Goal: Task Accomplishment & Management: Use online tool/utility

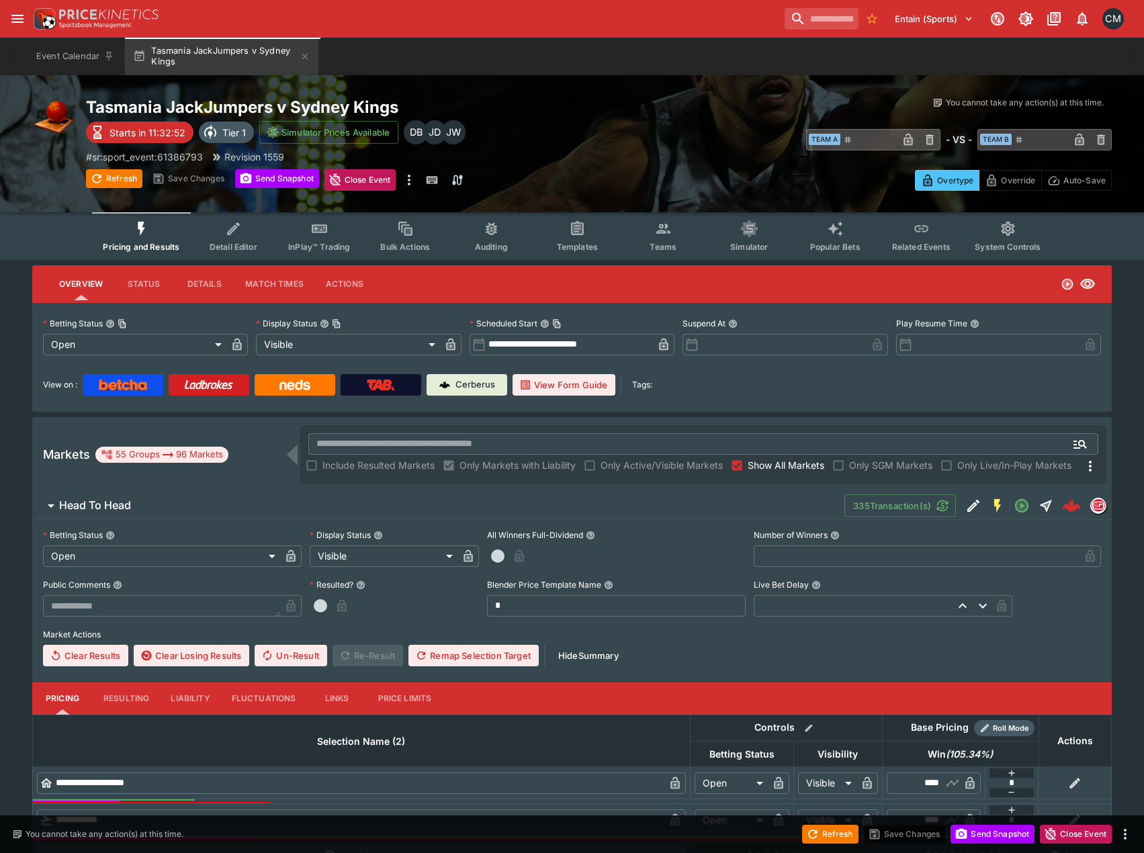
click at [677, 240] on button "Teams" at bounding box center [663, 236] width 86 height 48
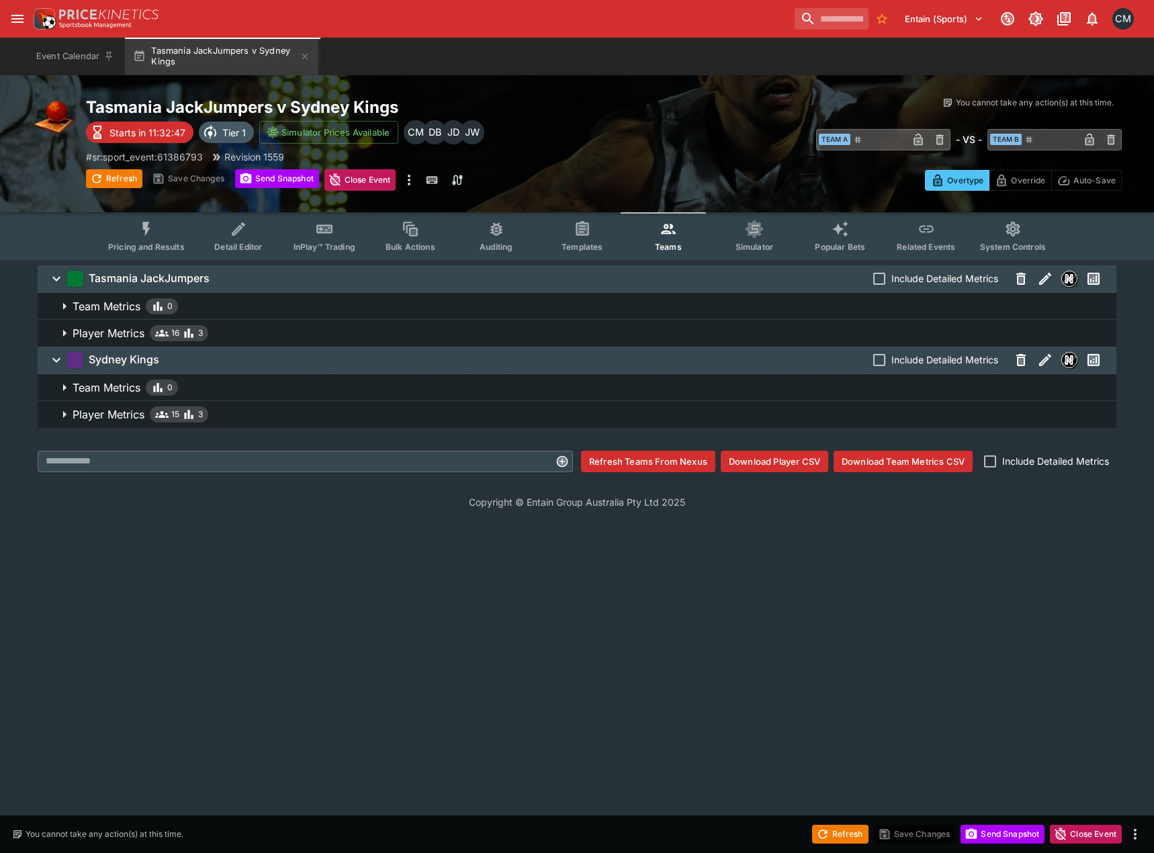
click at [268, 326] on span "Player Metrics 16 3" at bounding box center [589, 333] width 1033 height 16
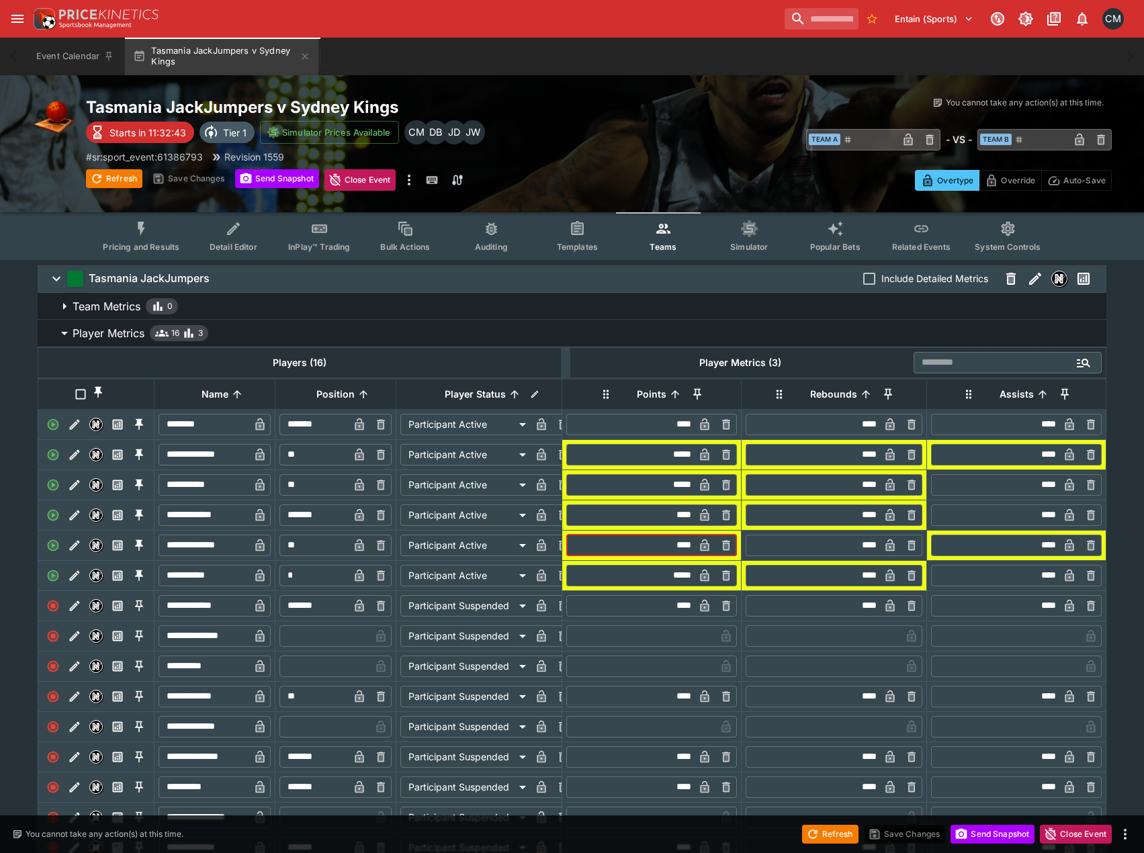
drag, startPoint x: 691, startPoint y: 563, endPoint x: 657, endPoint y: 560, distance: 34.4
click at [657, 556] on input "****" at bounding box center [631, 545] width 125 height 21
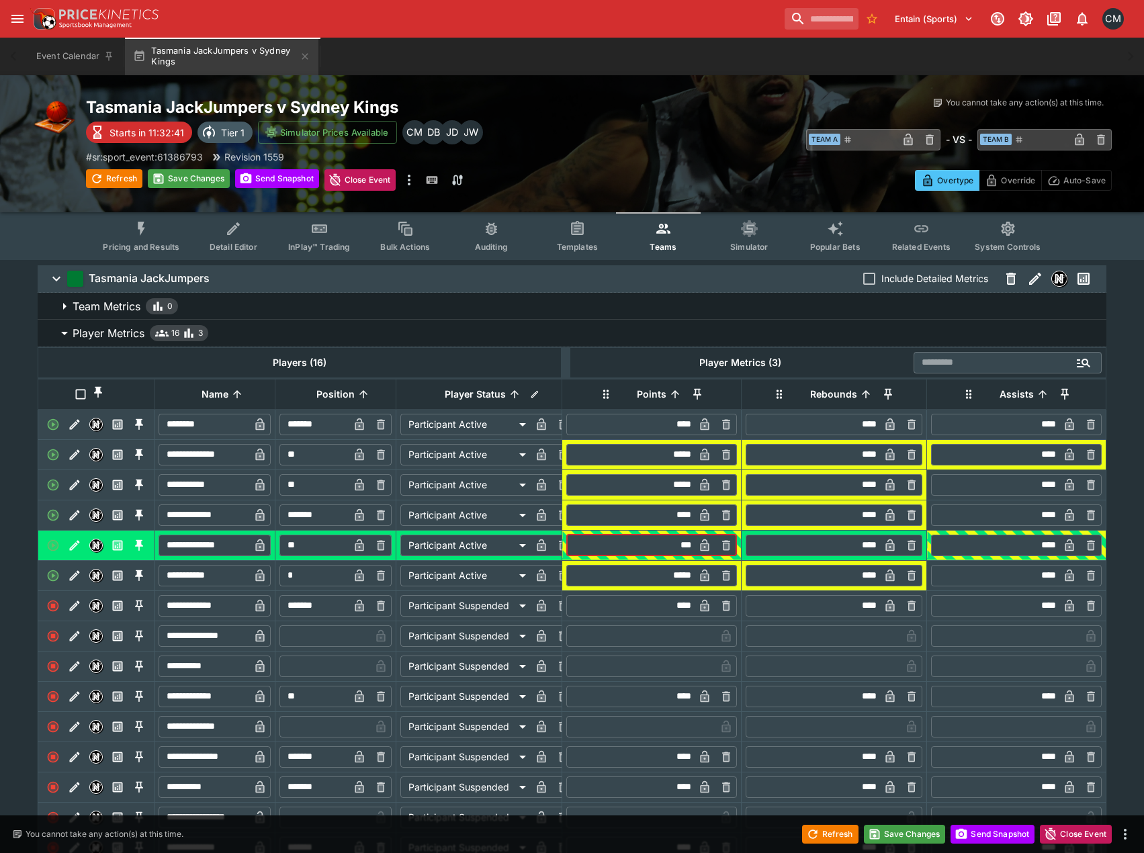
type input "****"
click at [832, 361] on th "Player Metrics (3)" at bounding box center [740, 362] width 340 height 30
click at [909, 835] on button "Save Changes" at bounding box center [905, 834] width 82 height 19
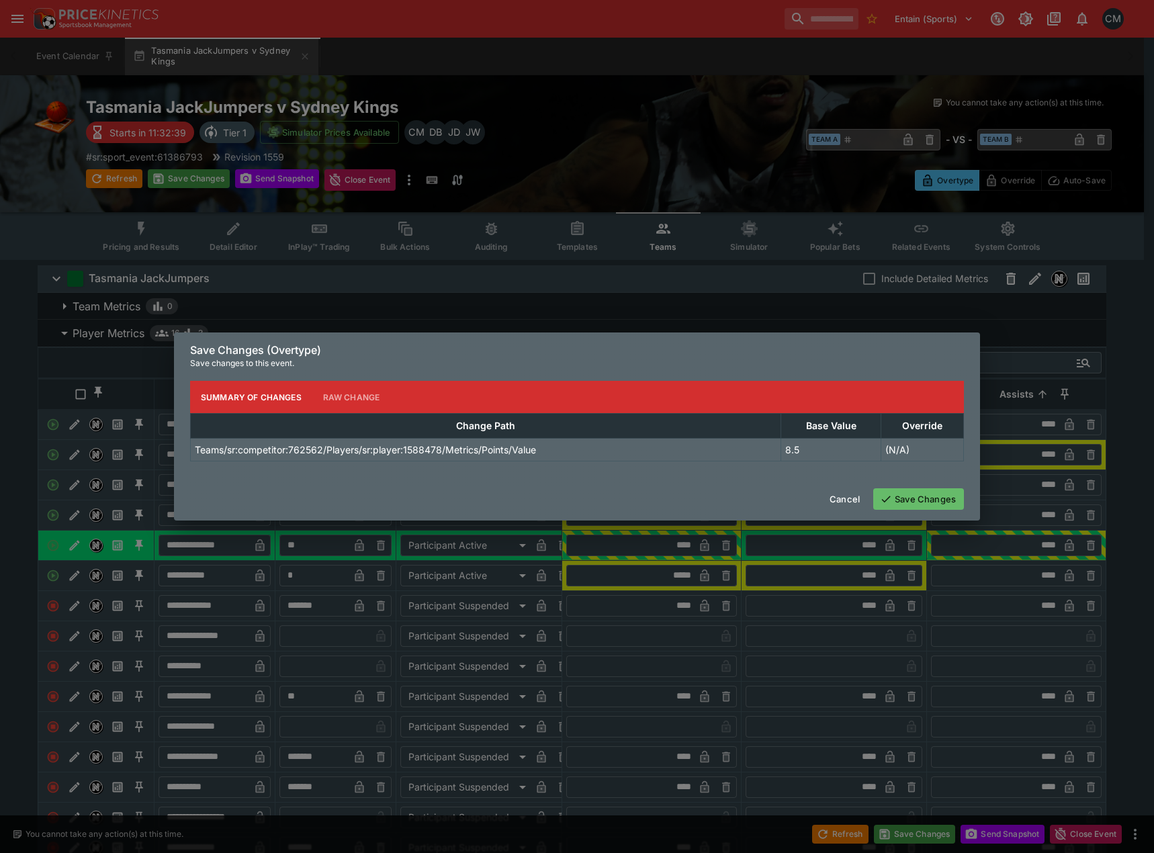
click at [924, 504] on button "Save Changes" at bounding box center [918, 498] width 91 height 21
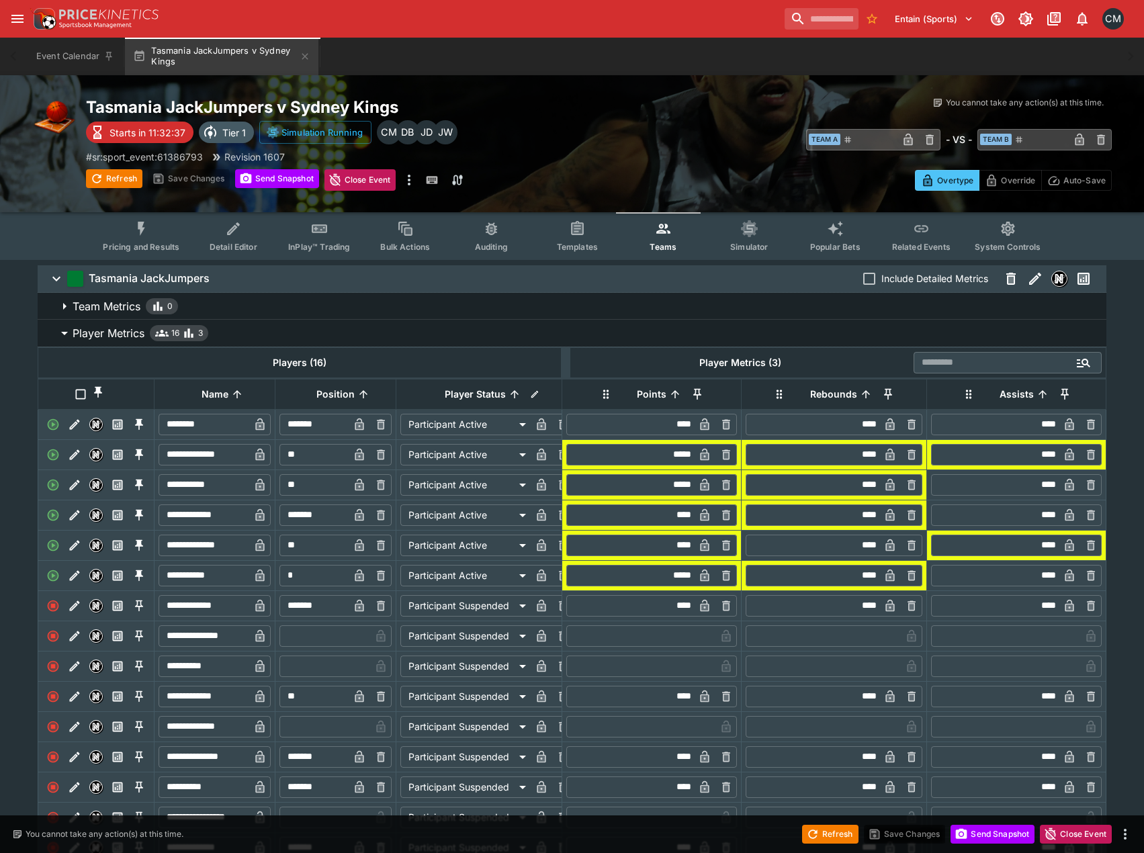
click at [161, 235] on button "Pricing and Results" at bounding box center [141, 236] width 98 height 48
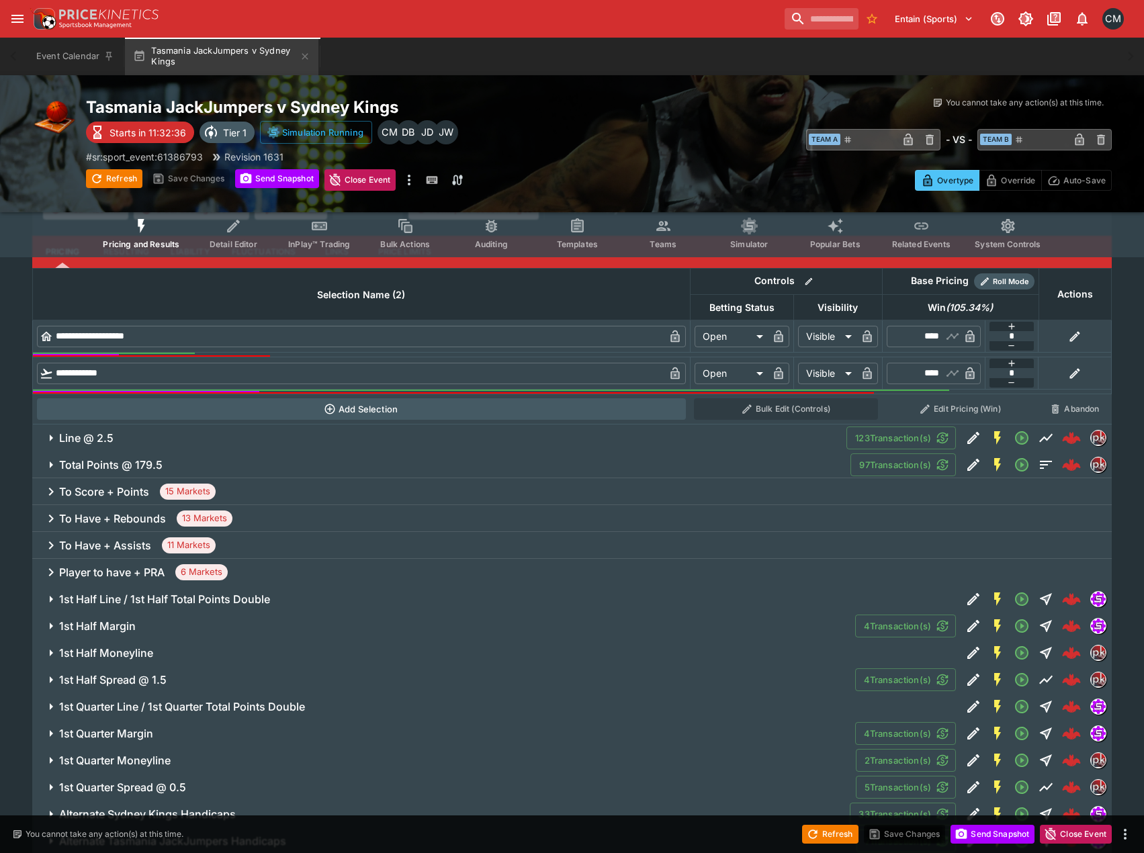
scroll to position [470, 0]
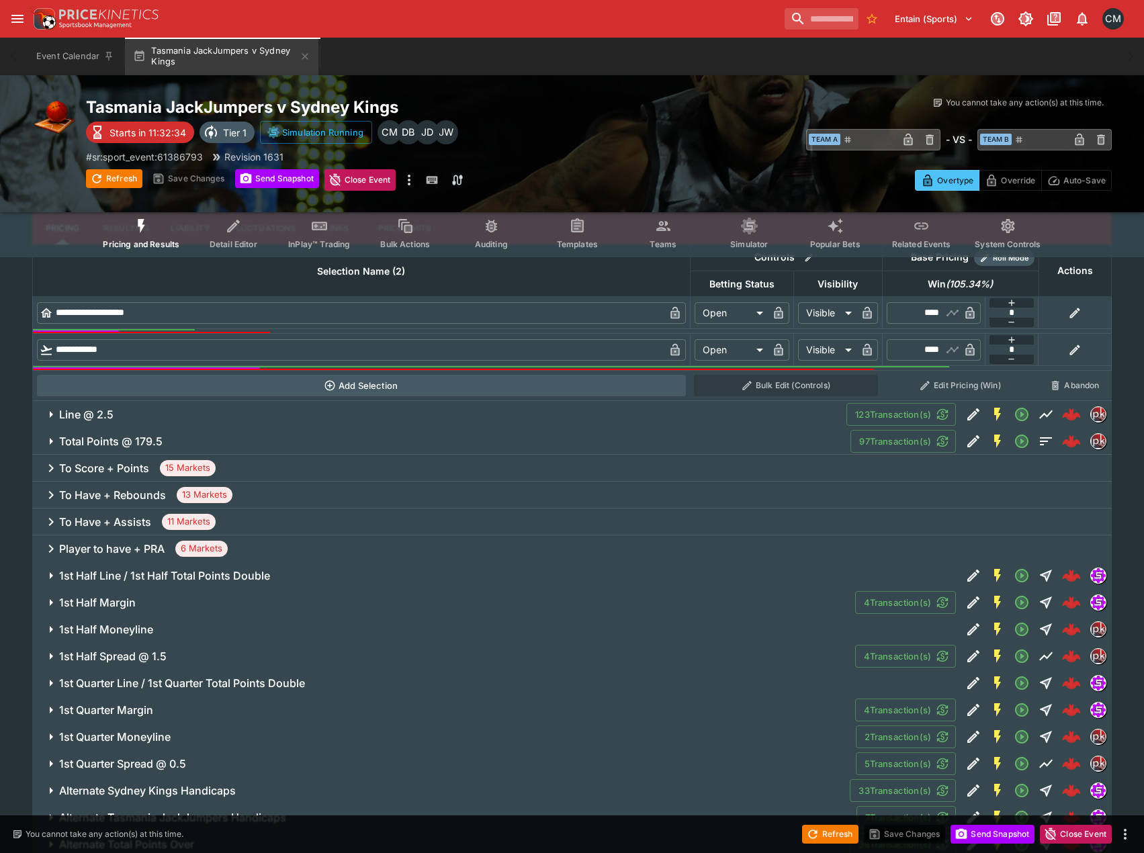
click at [128, 474] on h6 "To Score + Points" at bounding box center [104, 468] width 90 height 14
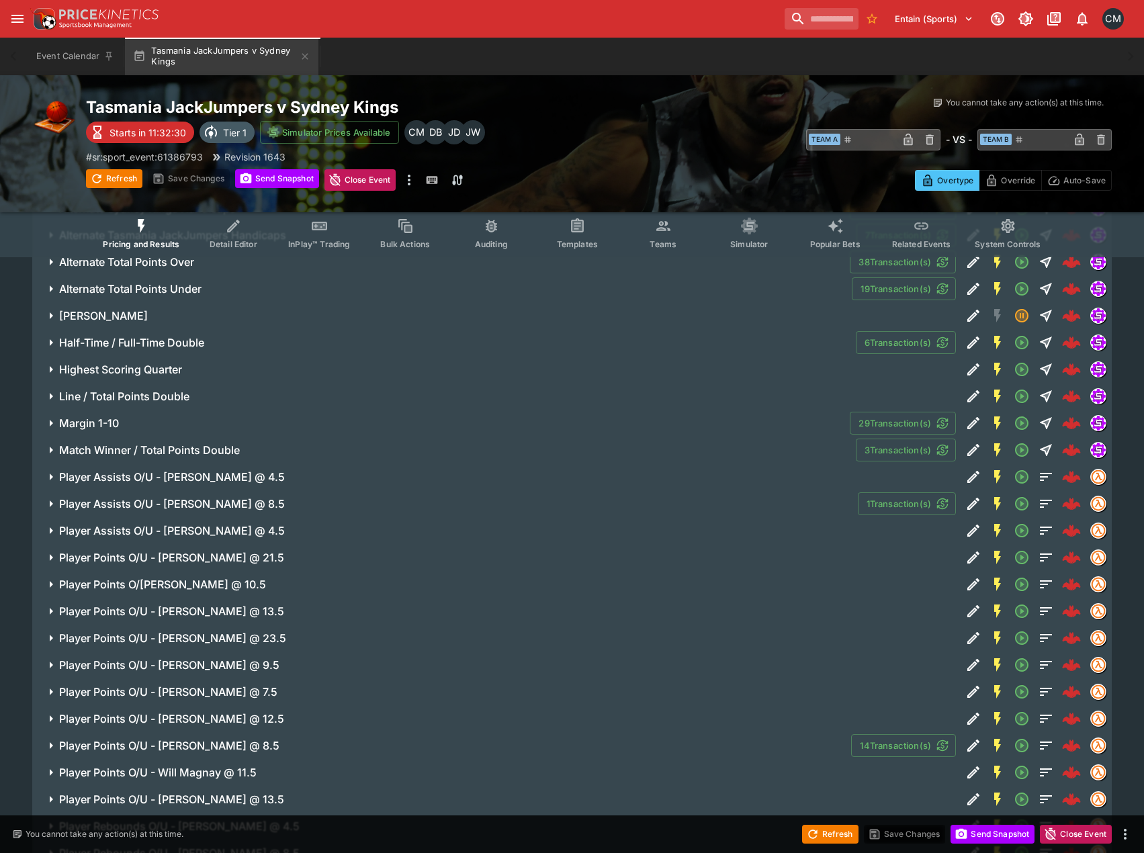
scroll to position [1545, 0]
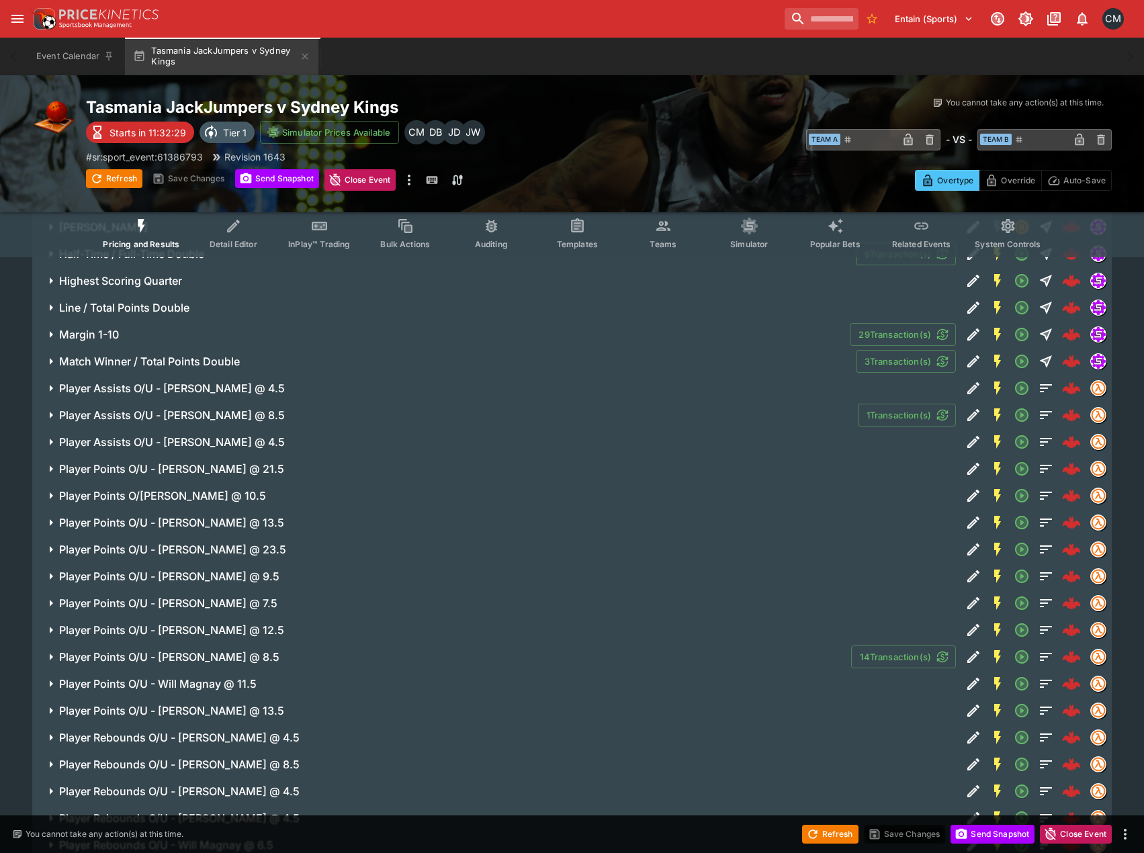
click at [254, 653] on h6 "Player Points O/U - [PERSON_NAME] @ 8.5" at bounding box center [169, 657] width 220 height 14
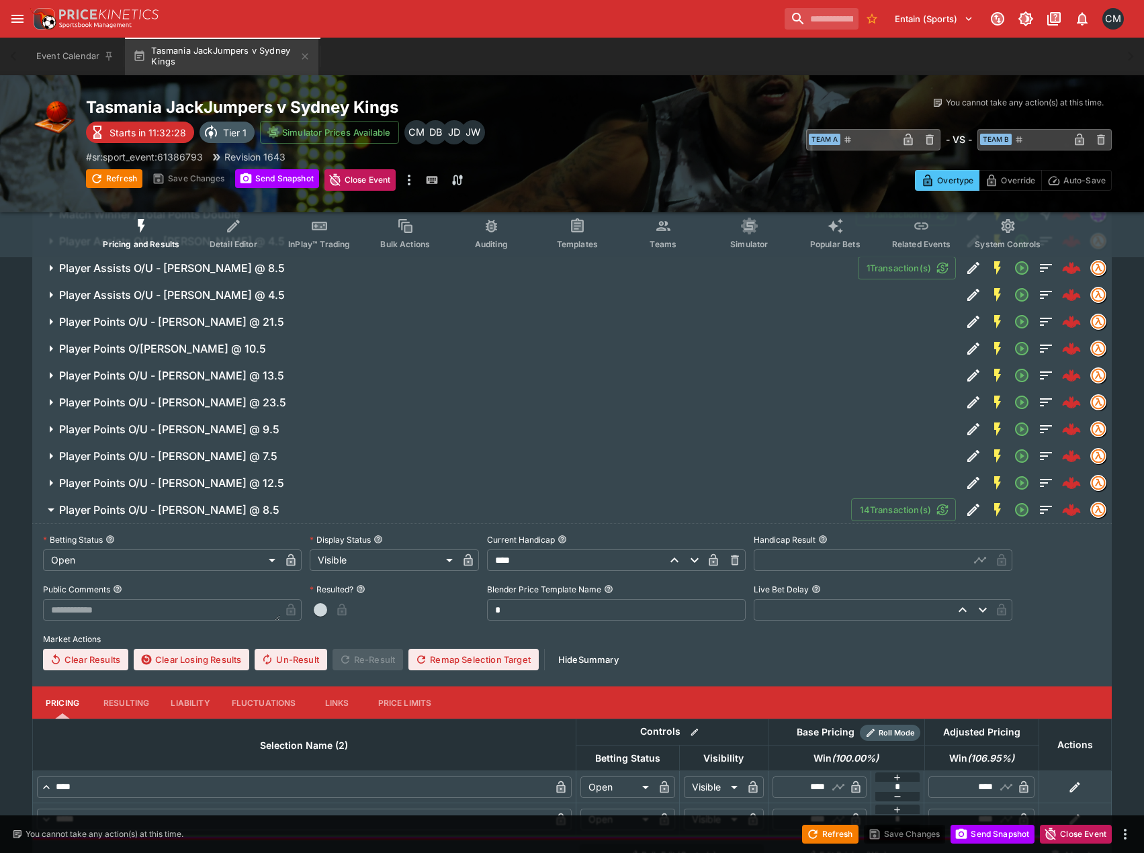
scroll to position [1746, 0]
